Goal: Task Accomplishment & Management: Manage account settings

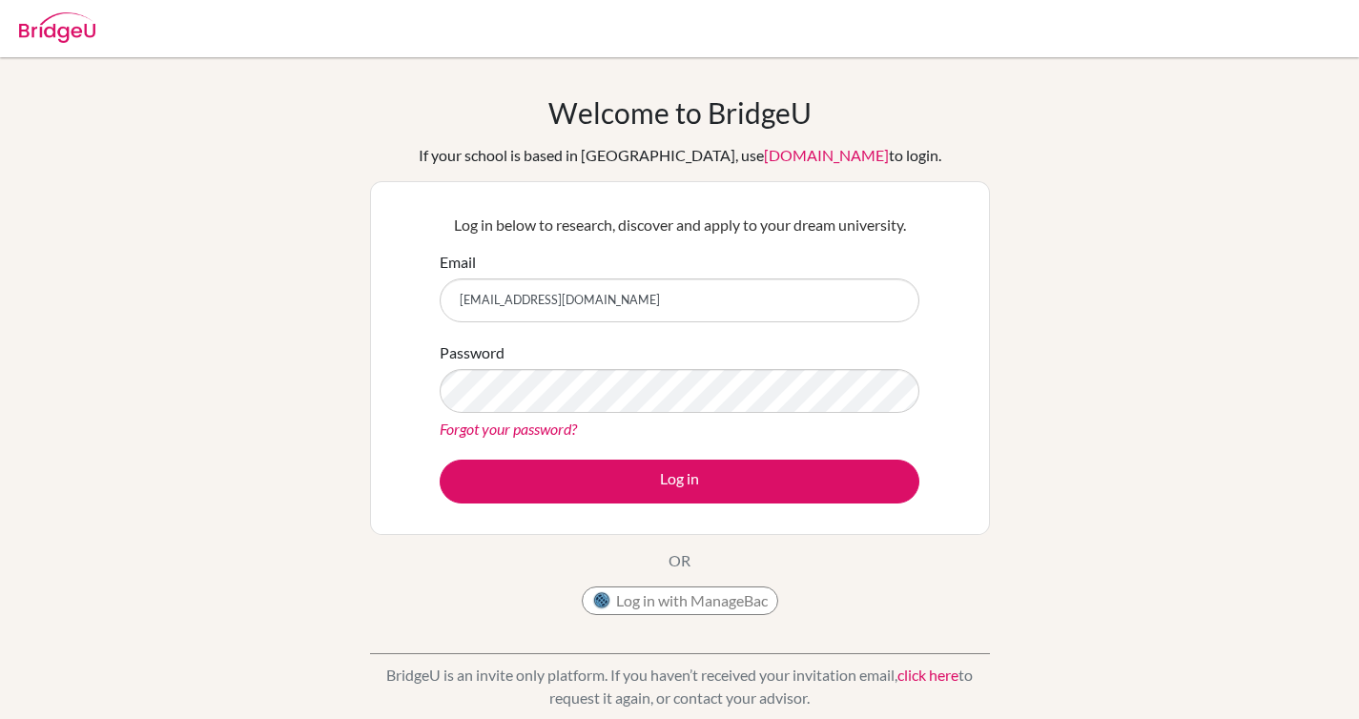
type input "[EMAIL_ADDRESS][DOMAIN_NAME]"
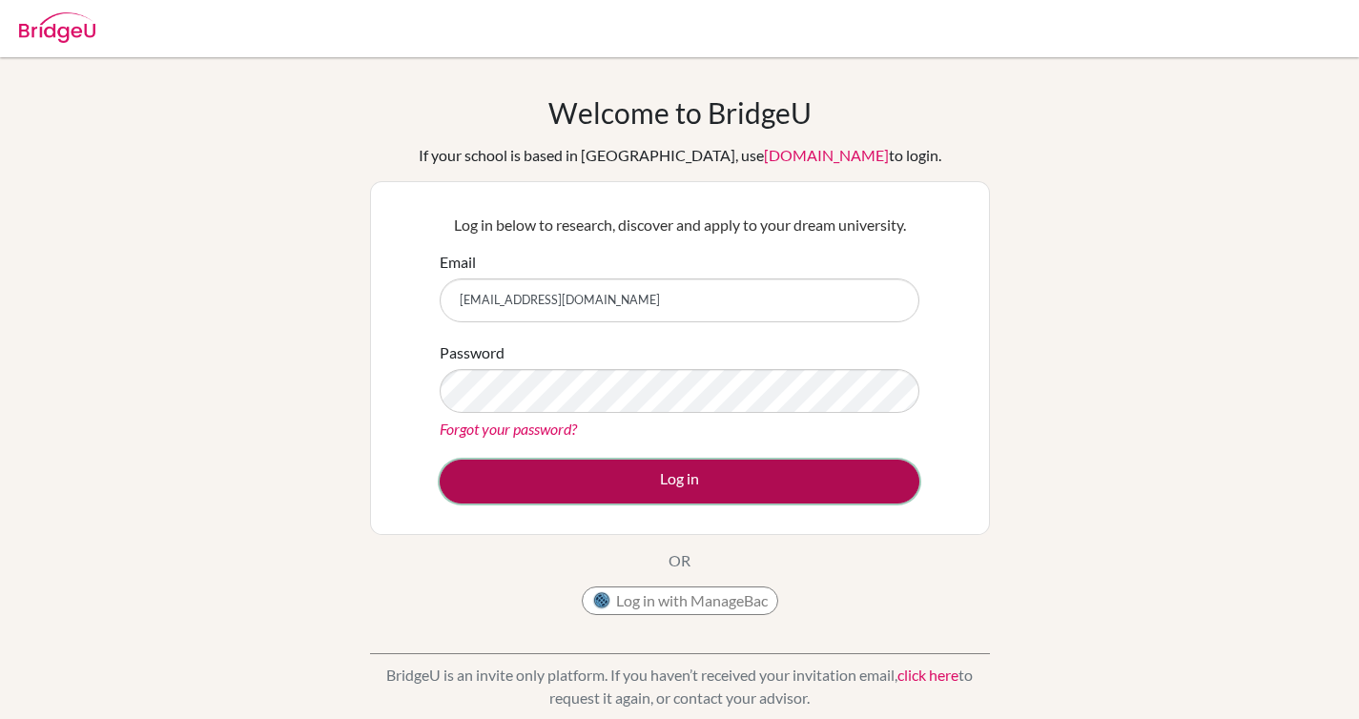
click at [758, 490] on button "Log in" at bounding box center [680, 482] width 480 height 44
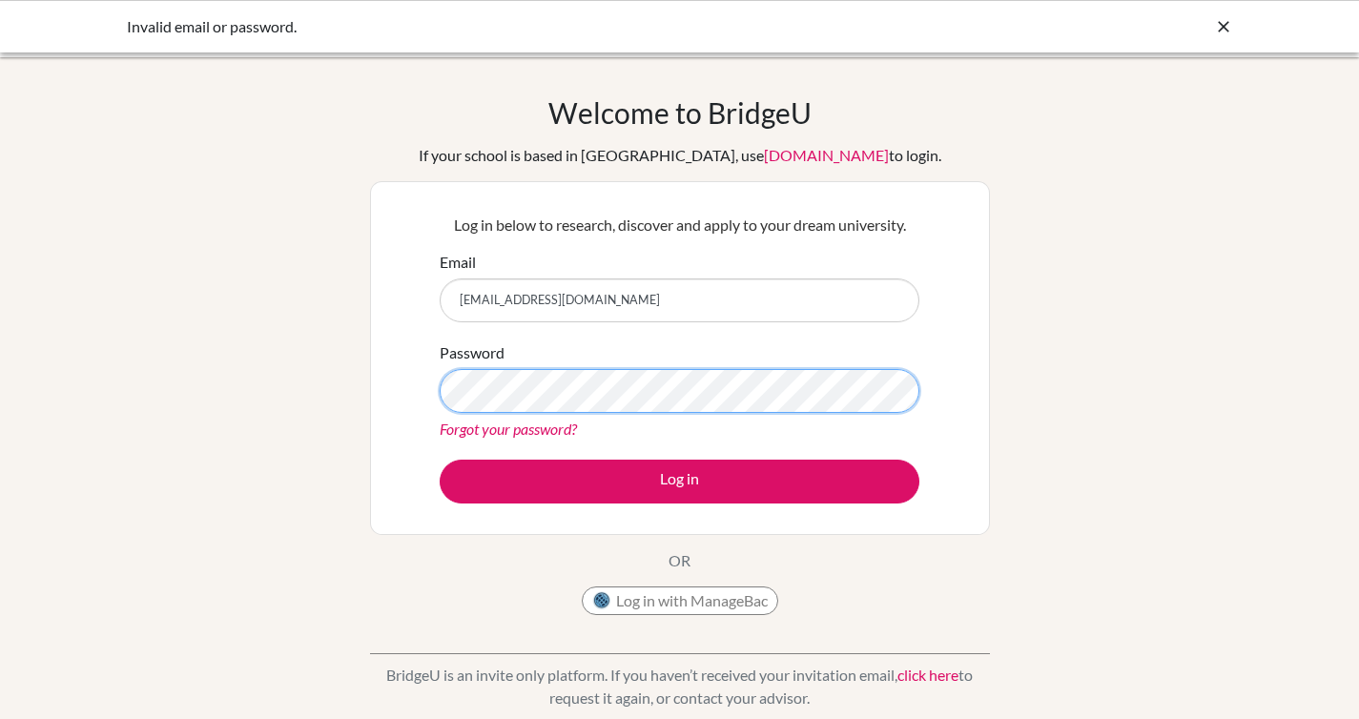
click at [440, 460] on button "Log in" at bounding box center [680, 482] width 480 height 44
click at [561, 424] on link "Forgot your password?" at bounding box center [508, 429] width 137 height 18
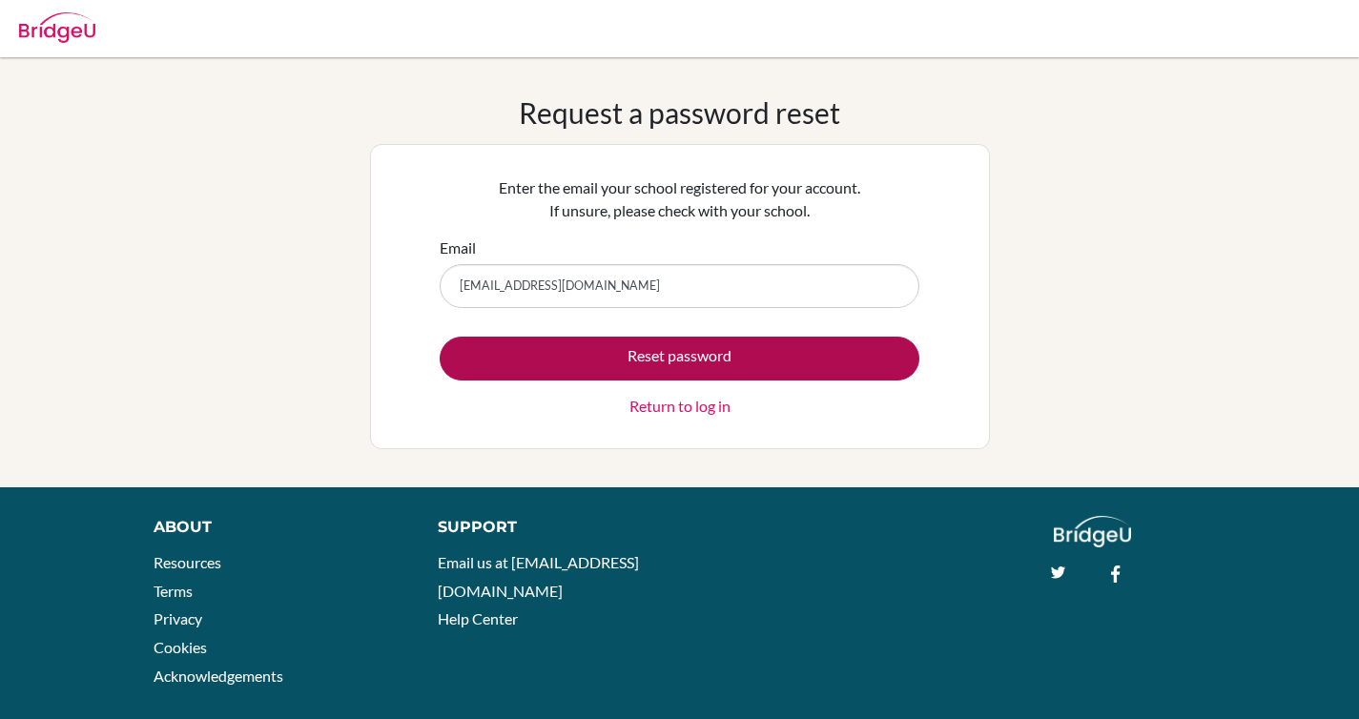
type input "Kaelen.Chong@iswa.wa.edu.au"
click at [570, 356] on button "Reset password" at bounding box center [680, 359] width 480 height 44
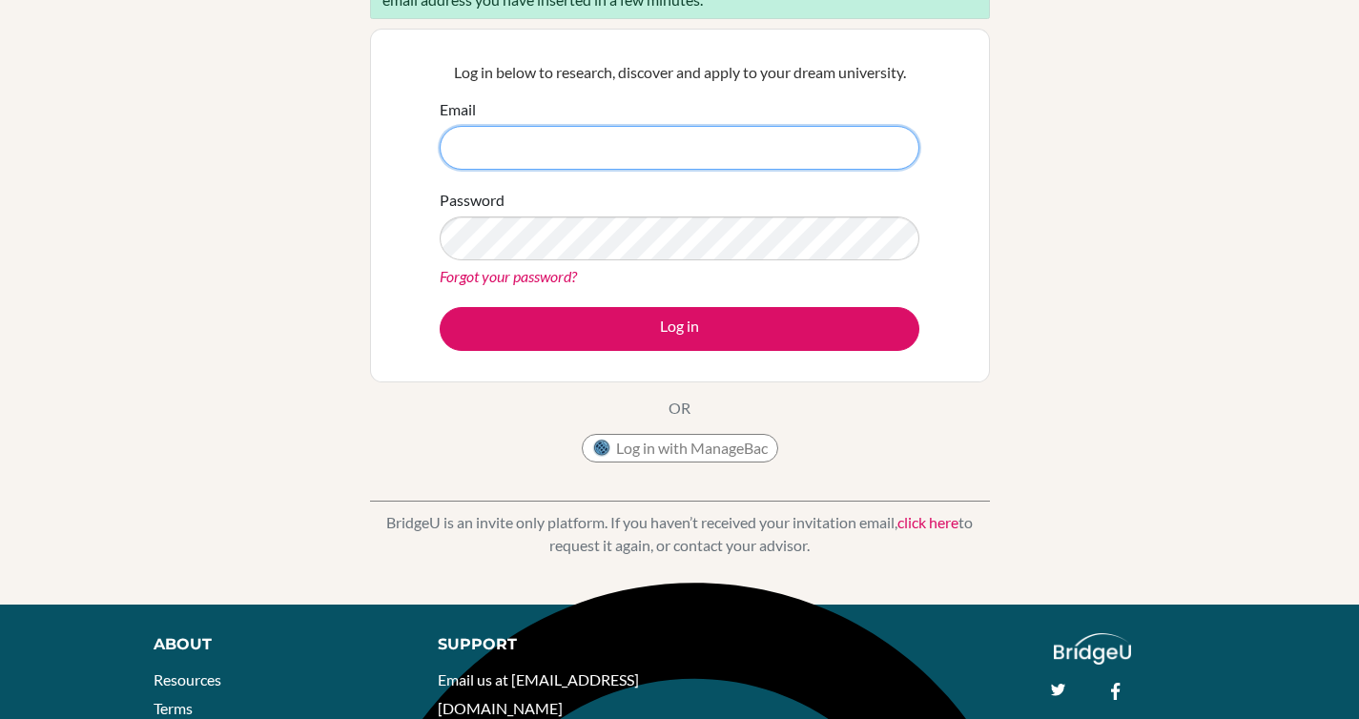
scroll to position [228, 0]
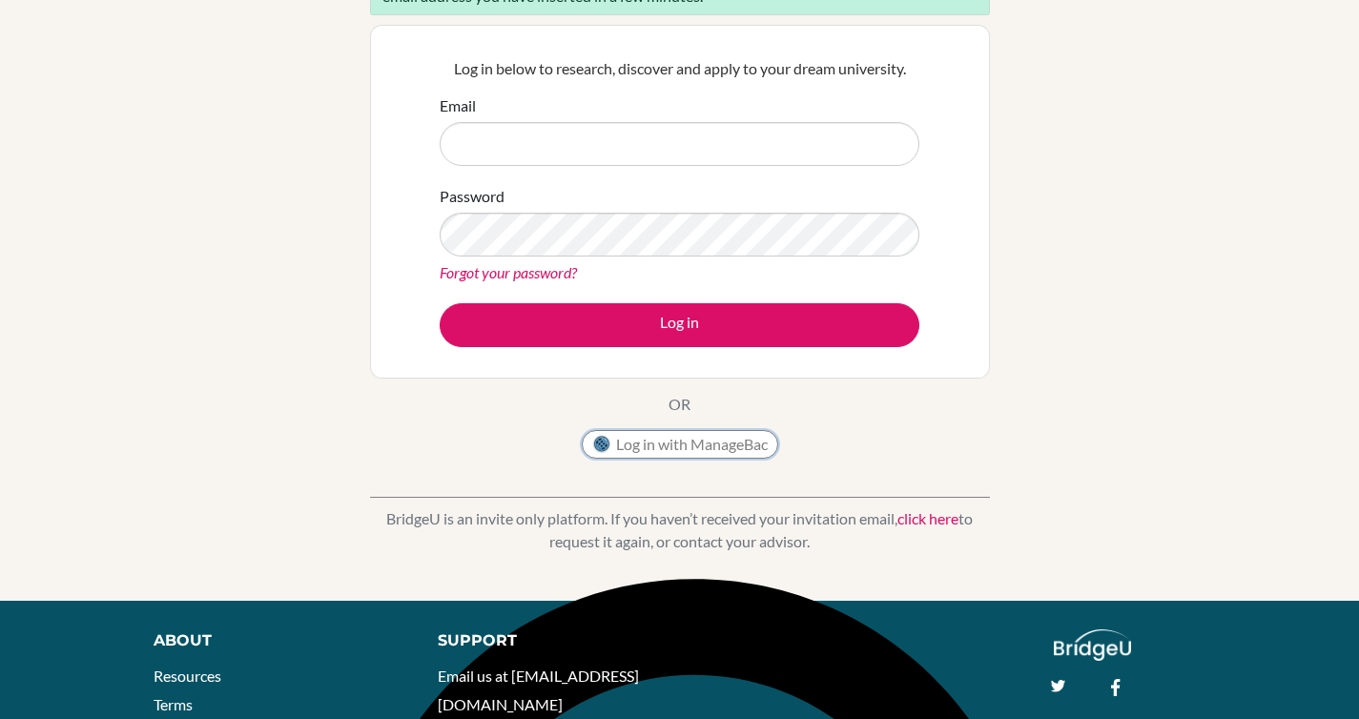
click at [739, 441] on button "Log in with ManageBac" at bounding box center [680, 444] width 196 height 29
click at [793, 137] on input "Email" at bounding box center [680, 144] width 480 height 44
click at [912, 524] on link "click here" at bounding box center [927, 518] width 61 height 18
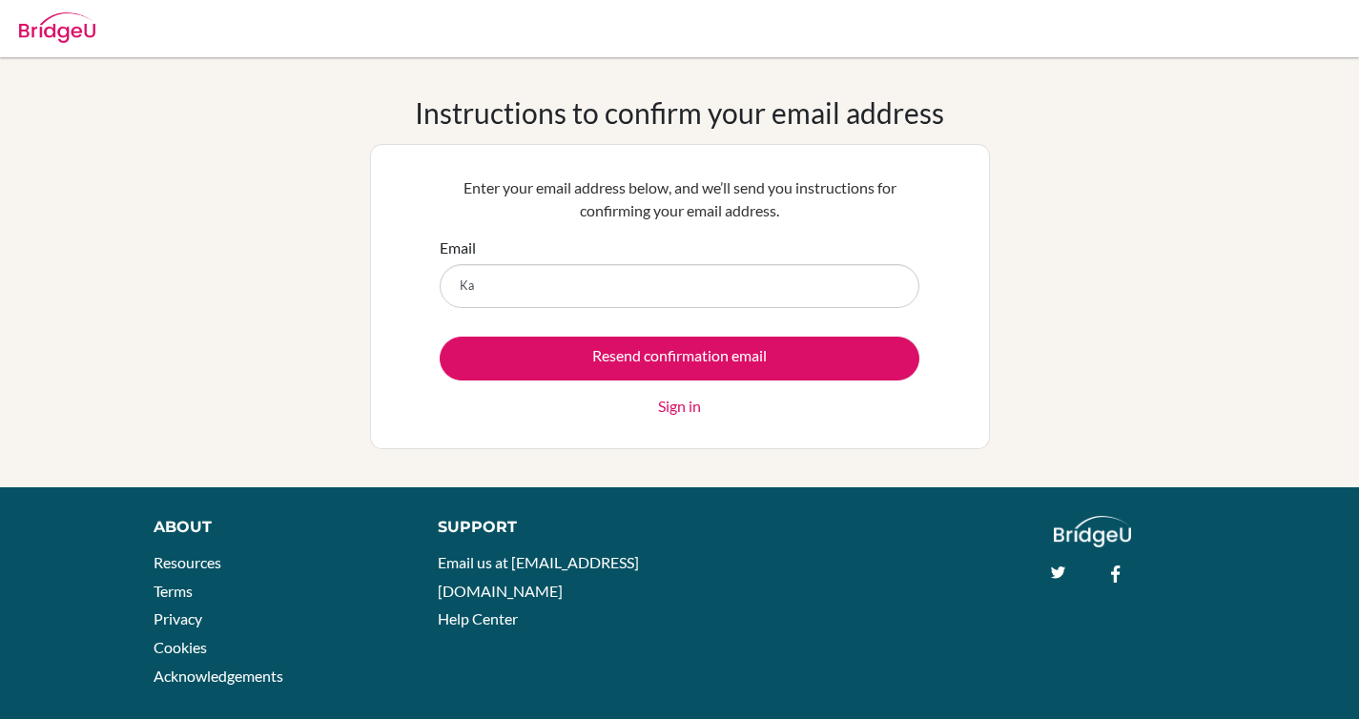
type input "[EMAIL_ADDRESS][DOMAIN_NAME]"
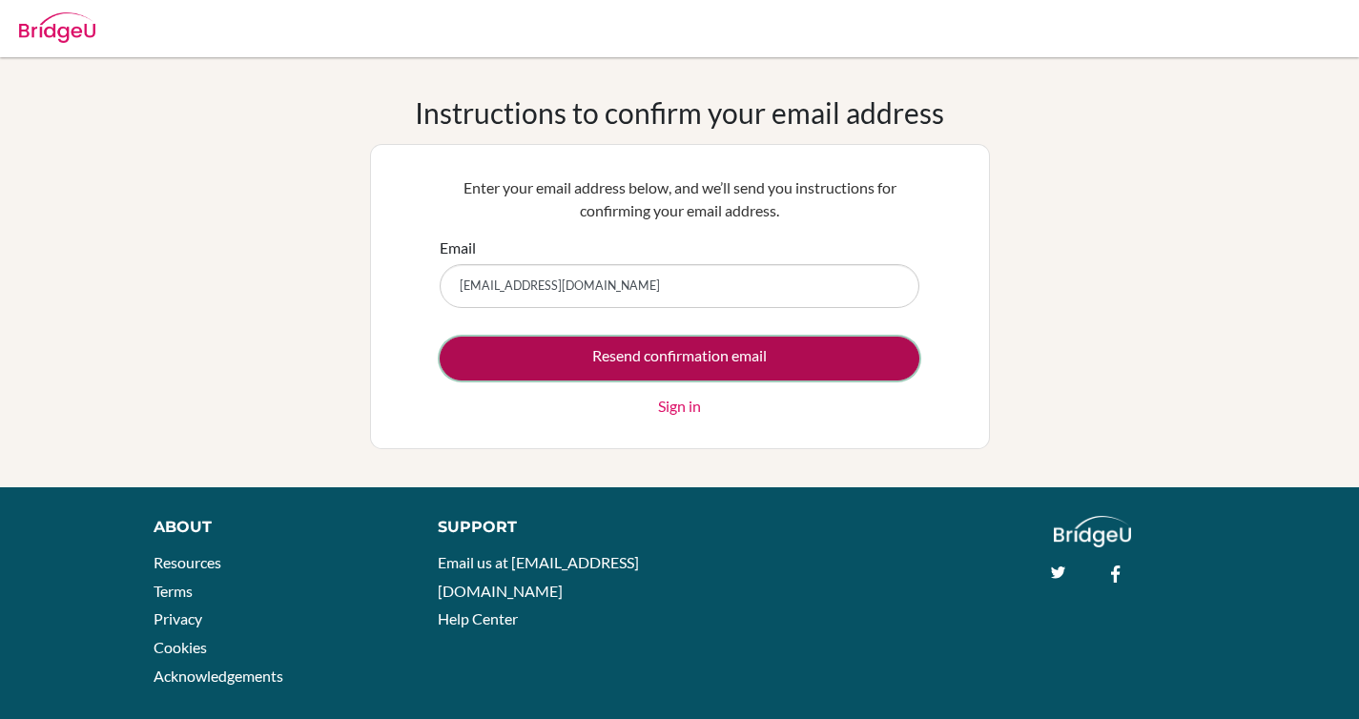
click at [658, 369] on input "Resend confirmation email" at bounding box center [680, 359] width 480 height 44
